Goal: Transaction & Acquisition: Book appointment/travel/reservation

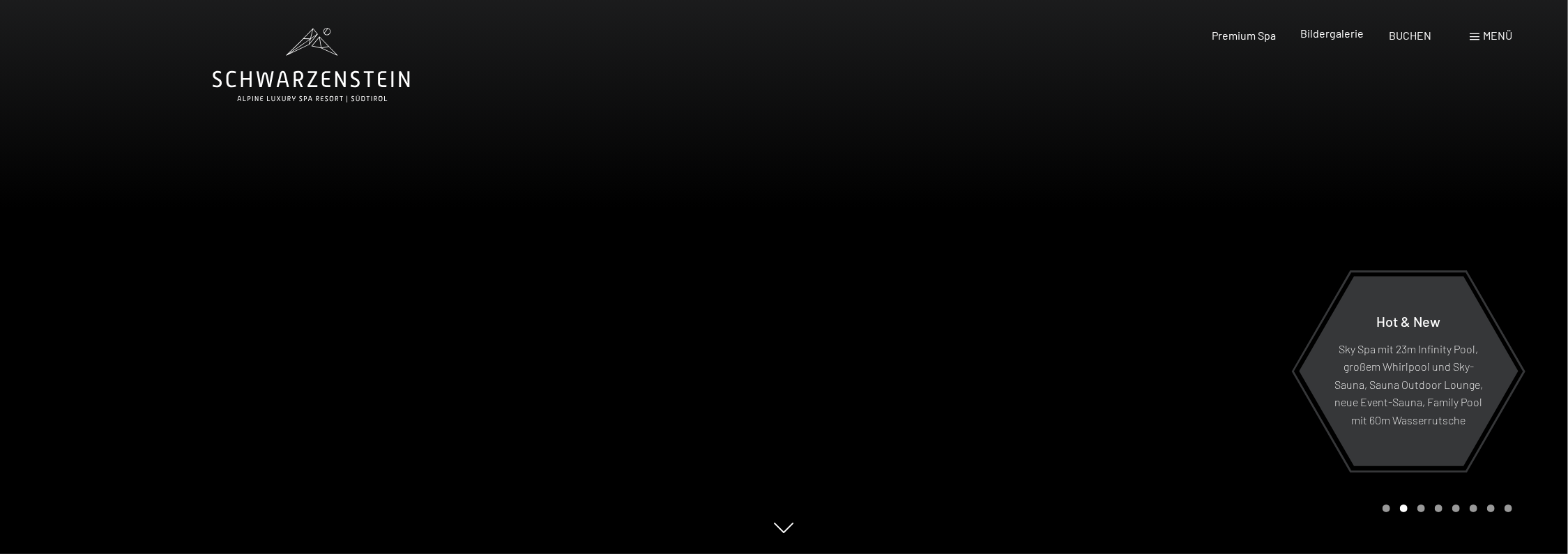
click at [1324, 32] on span "Bildergalerie" at bounding box center [1333, 33] width 63 height 13
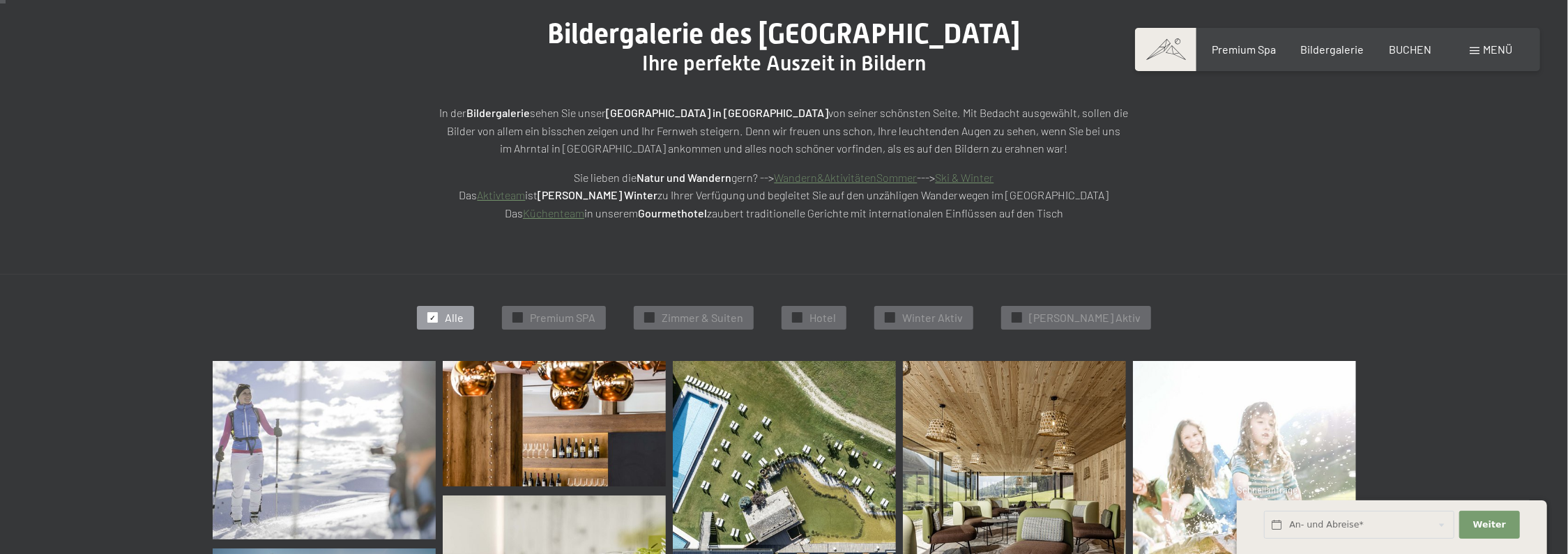
scroll to position [209, 0]
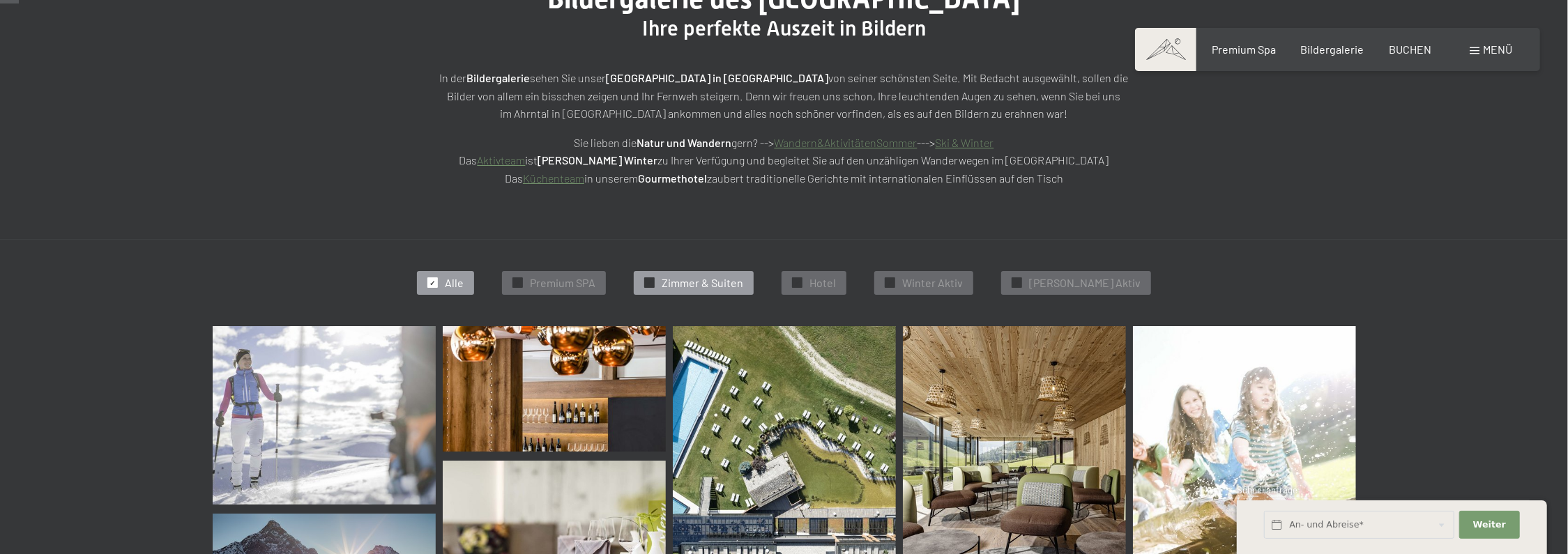
click at [706, 285] on span "Zimmer & Suiten" at bounding box center [702, 283] width 82 height 15
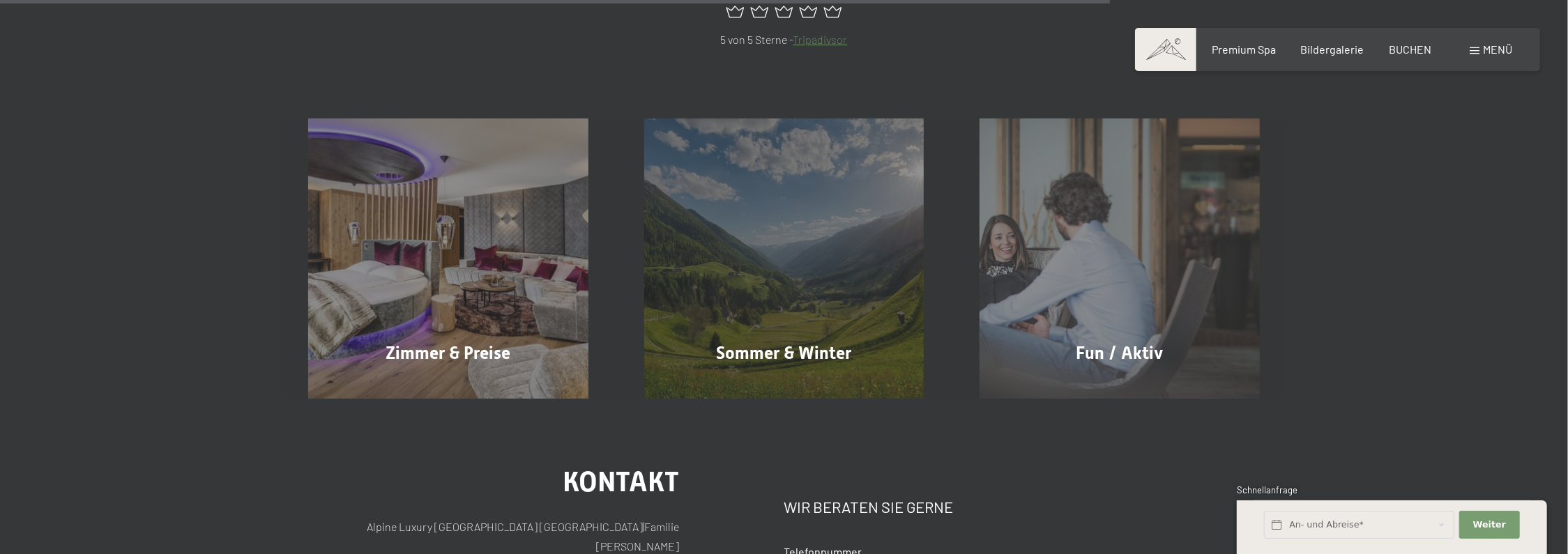
scroll to position [1326, 0]
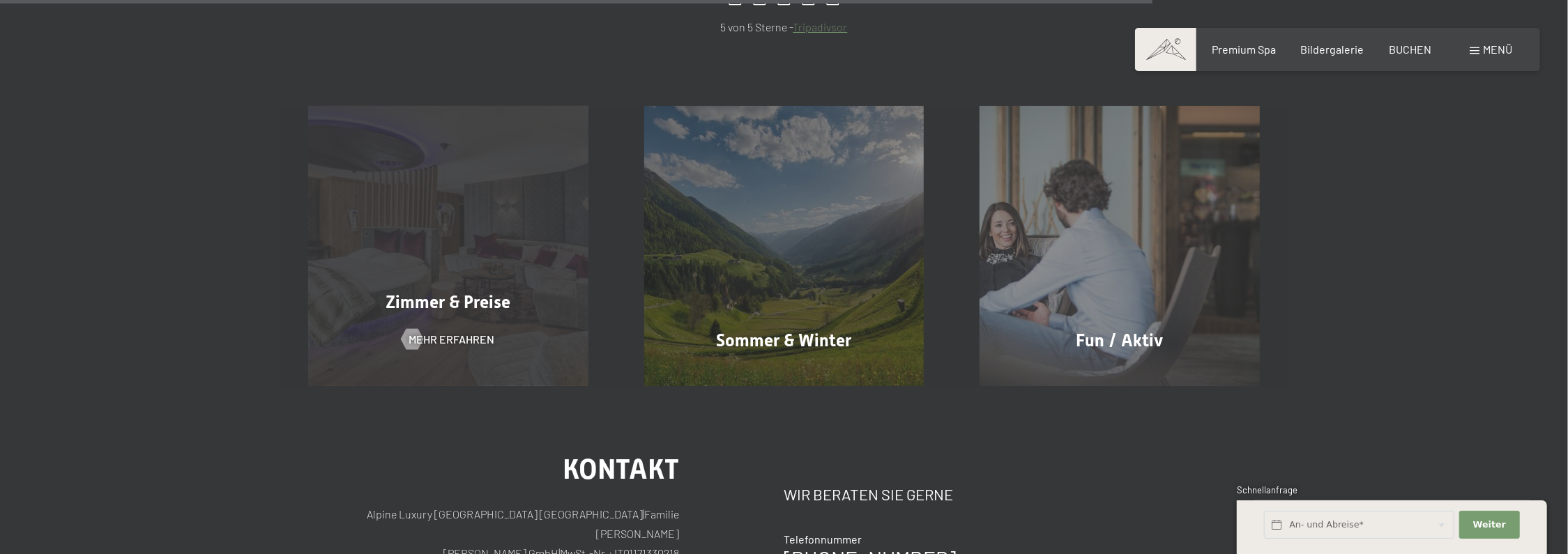
click at [441, 312] on span "Zimmer & Preise" at bounding box center [447, 302] width 125 height 20
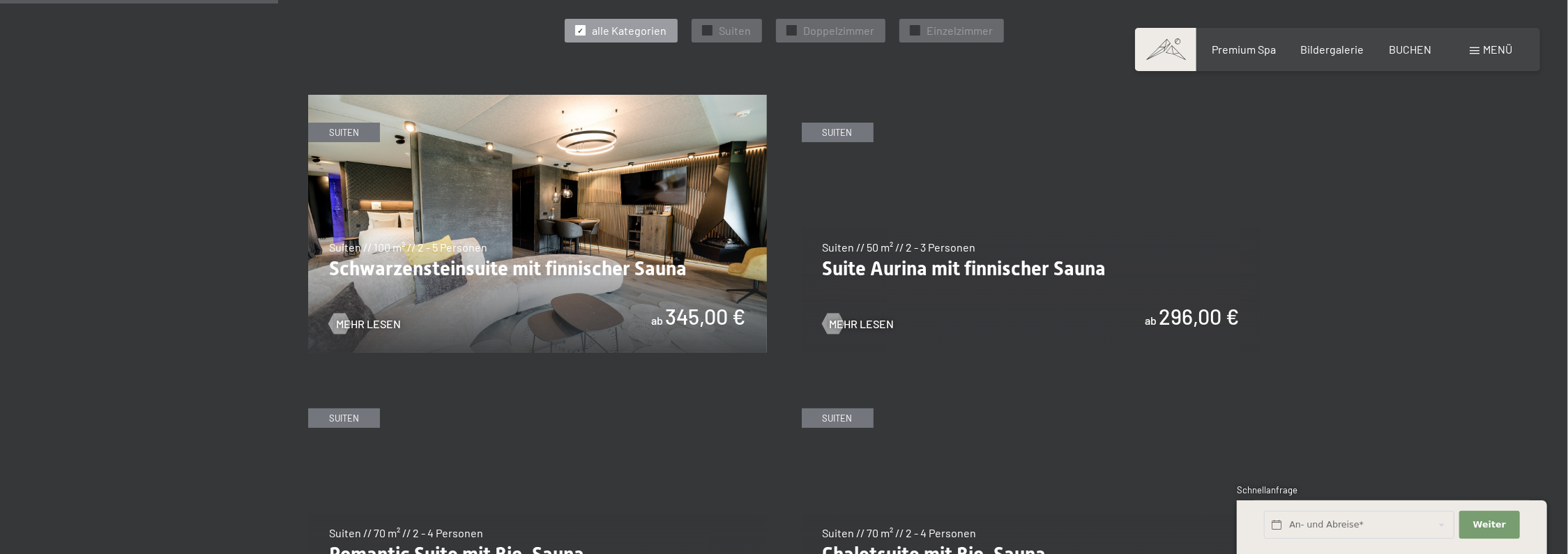
scroll to position [766, 0]
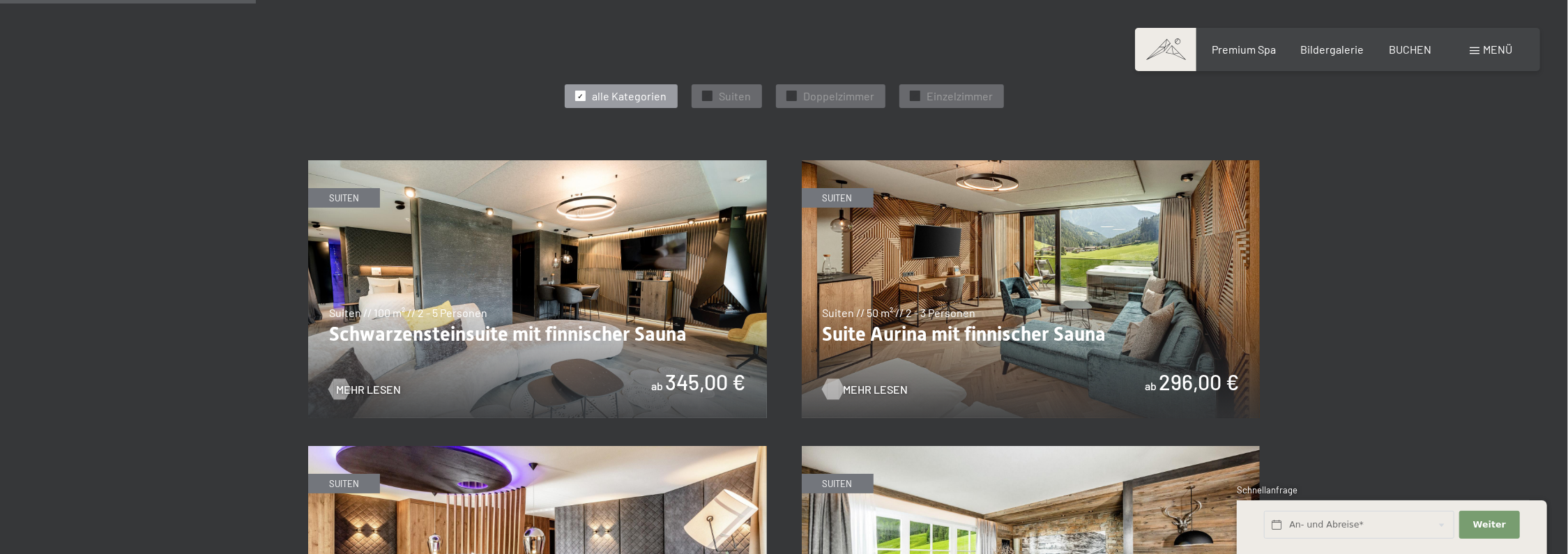
click at [880, 386] on span "Mehr Lesen" at bounding box center [876, 389] width 65 height 15
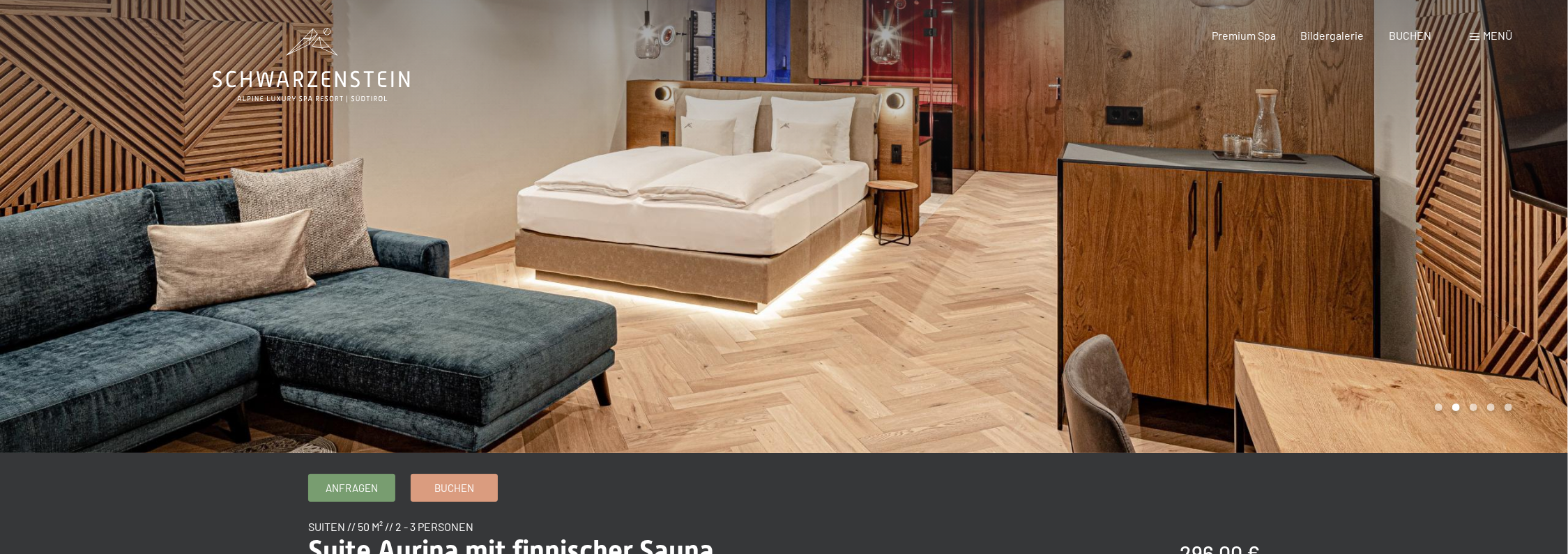
click at [1430, 407] on div at bounding box center [1176, 226] width 784 height 453
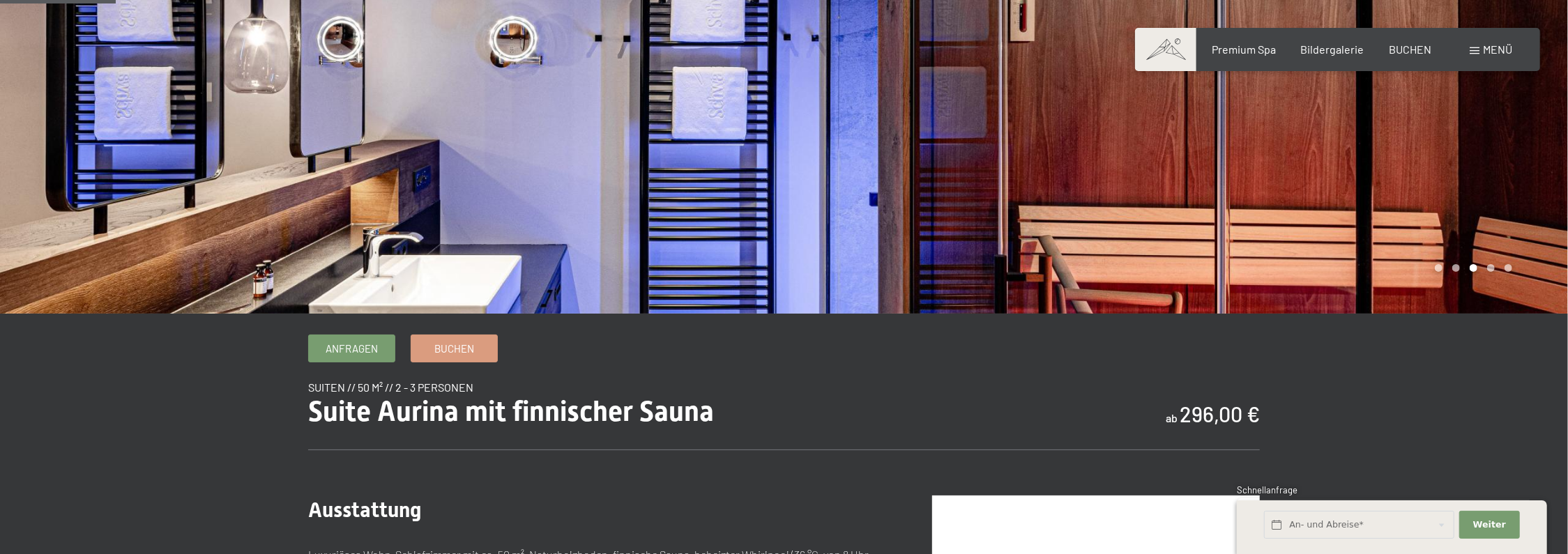
scroll to position [70, 0]
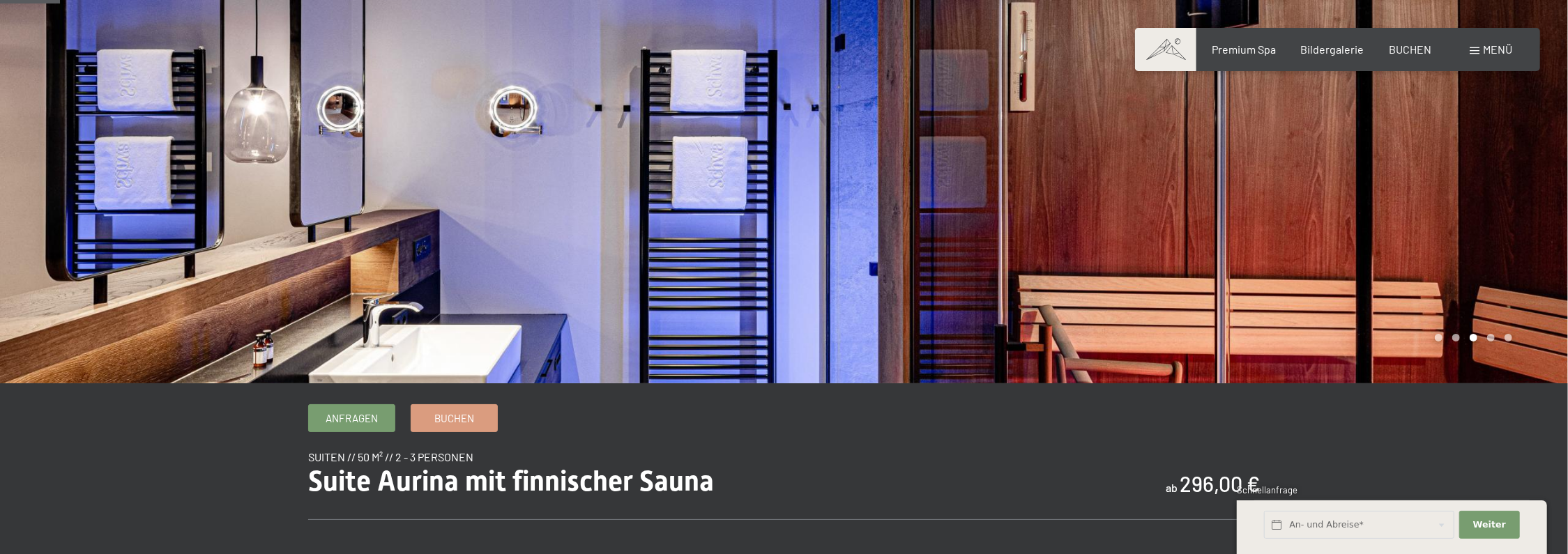
click at [1450, 336] on div at bounding box center [1176, 156] width 784 height 453
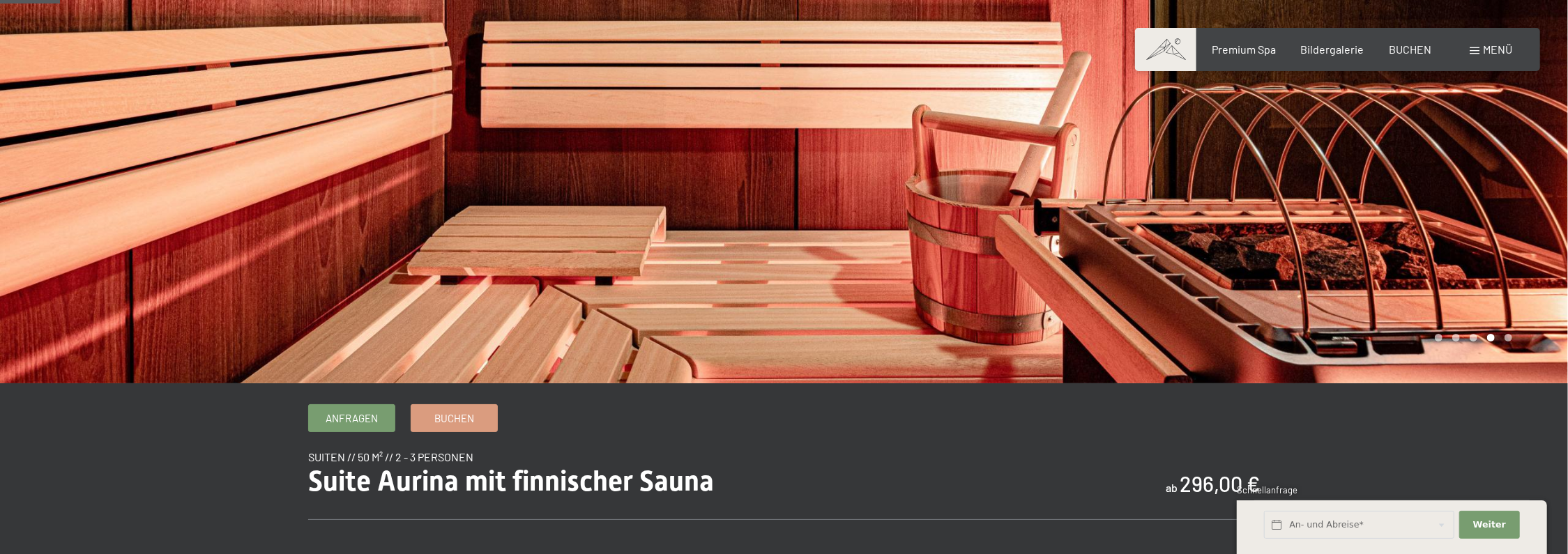
click at [1477, 337] on div at bounding box center [1176, 156] width 784 height 453
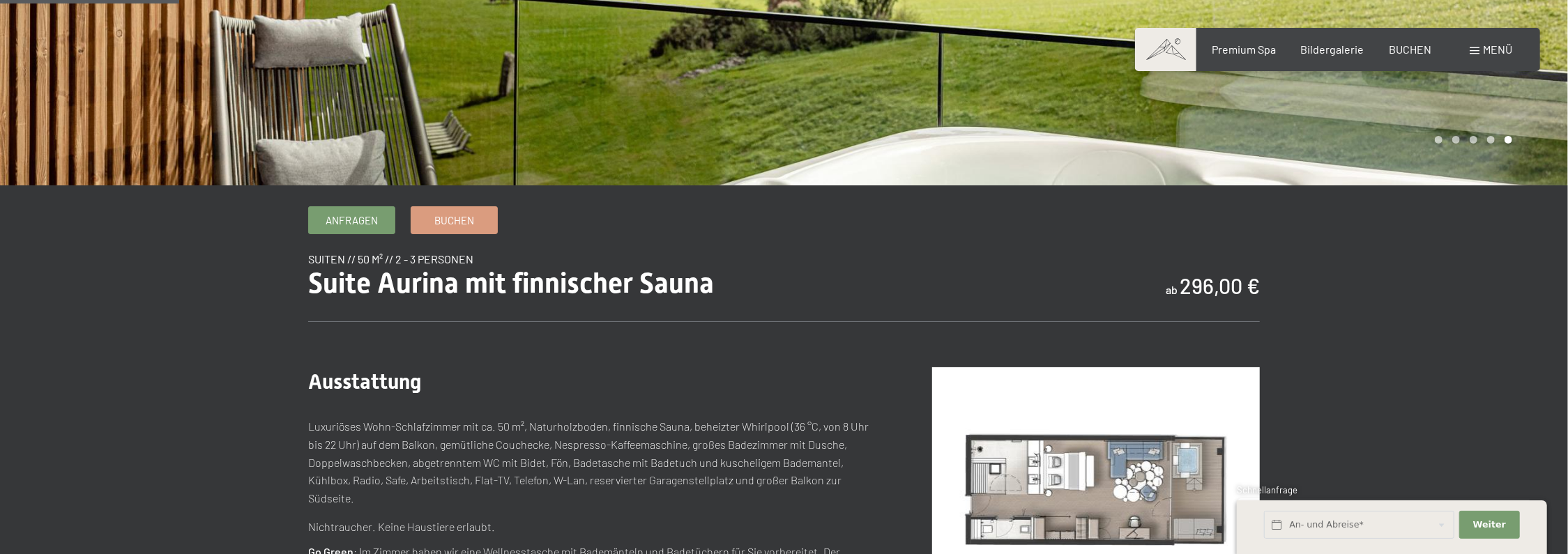
scroll to position [209, 0]
